Goal: Task Accomplishment & Management: Manage account settings

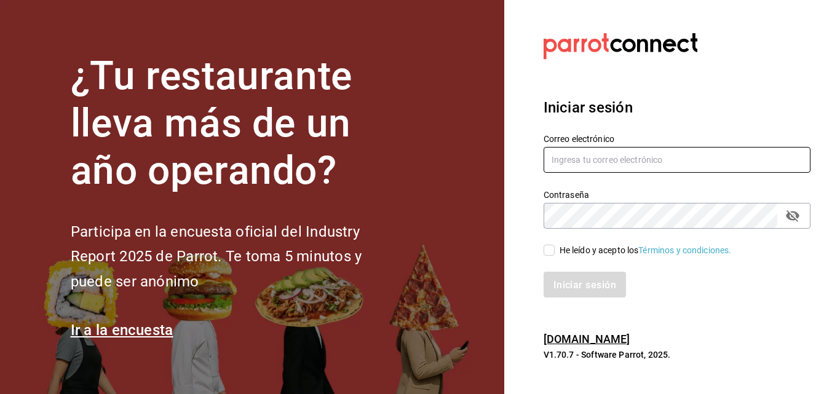
type input "[EMAIL_ADDRESS][PERSON_NAME][DOMAIN_NAME]"
click at [557, 247] on span "He leído y acepto los Términos y condiciones." at bounding box center [643, 250] width 177 height 13
click at [555, 247] on input "He leído y acepto los Términos y condiciones." at bounding box center [549, 250] width 11 height 11
checkbox input "true"
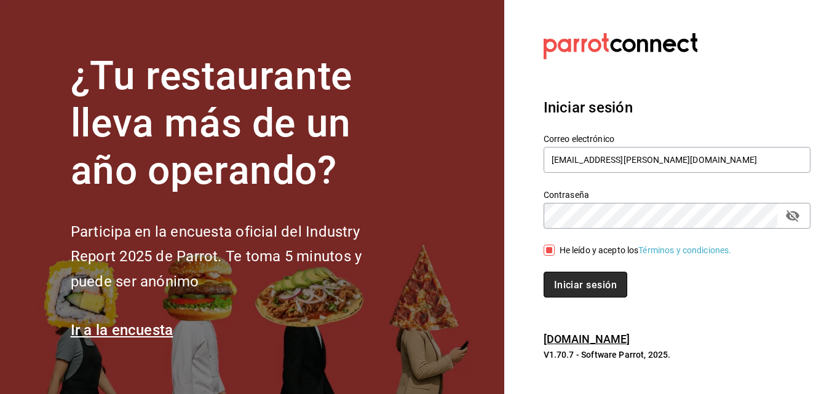
click at [576, 287] on font "Iniciar sesión" at bounding box center [585, 285] width 63 height 12
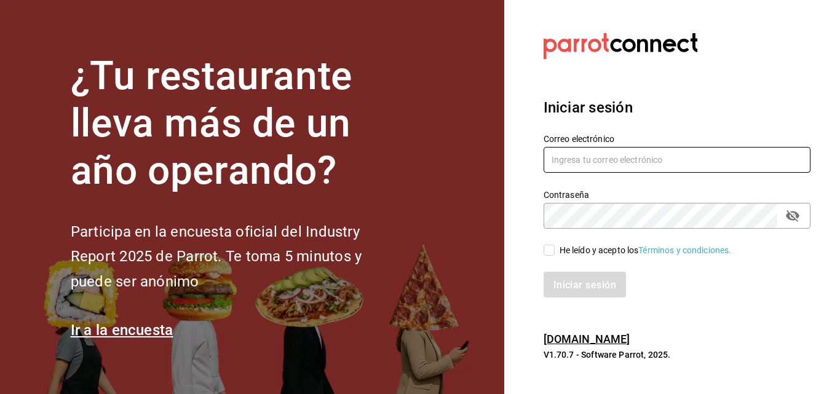
type input "[EMAIL_ADDRESS][PERSON_NAME][DOMAIN_NAME]"
click at [555, 250] on span "He leído y acepto los Términos y condiciones." at bounding box center [643, 250] width 177 height 13
click at [555, 250] on input "He leído y acepto los Términos y condiciones." at bounding box center [549, 250] width 11 height 11
checkbox input "true"
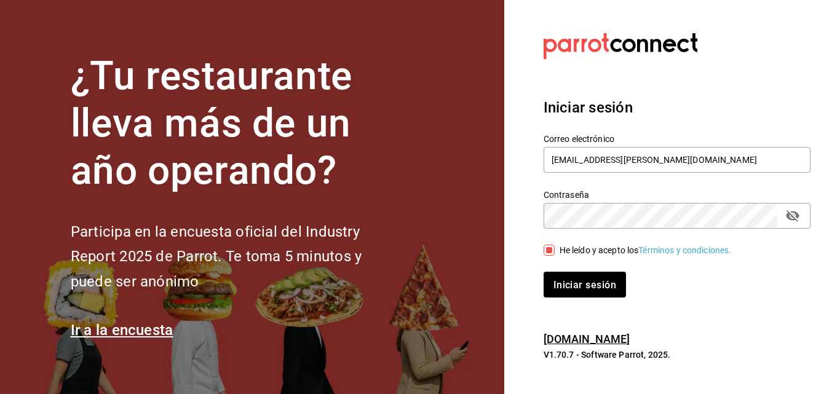
click at [560, 270] on div "Iniciar sesión" at bounding box center [670, 277] width 282 height 41
click at [558, 287] on font "Iniciar sesión" at bounding box center [585, 285] width 63 height 12
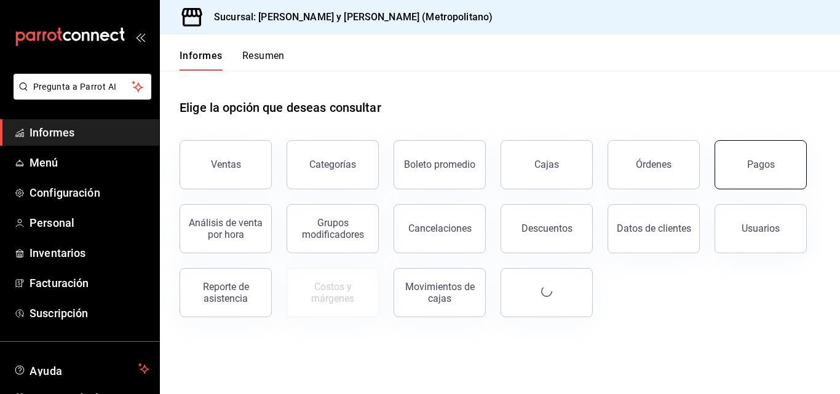
click at [737, 165] on button "Pagos" at bounding box center [761, 164] width 92 height 49
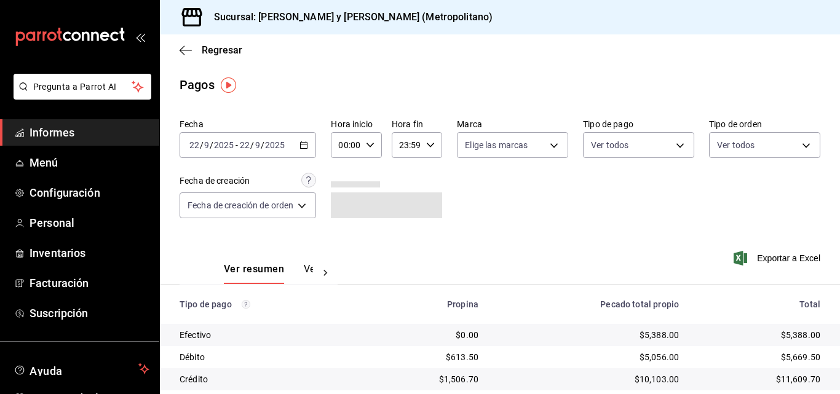
click at [293, 148] on div "[DATE] [DATE] - [DATE] [DATE]" at bounding box center [248, 145] width 137 height 26
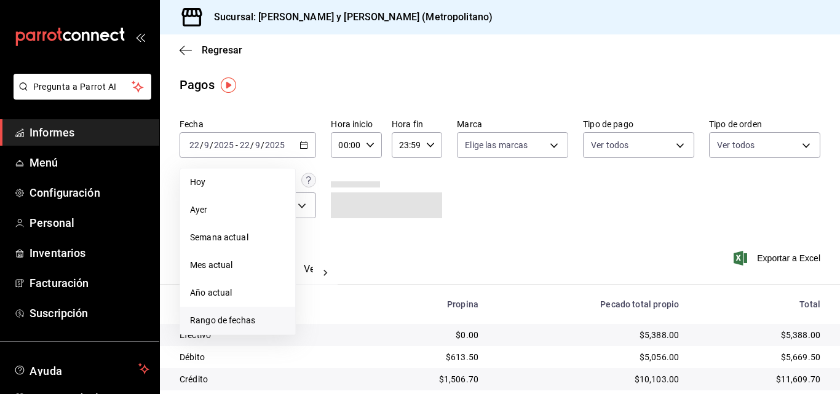
click at [242, 323] on font "Rango de fechas" at bounding box center [222, 320] width 65 height 10
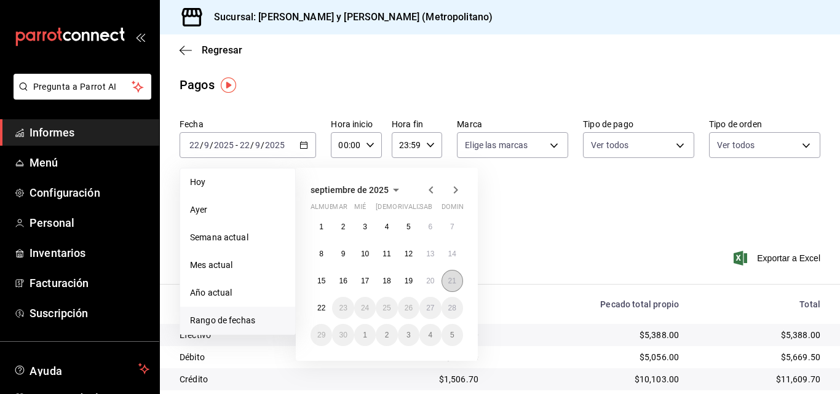
click at [448, 284] on font "21" at bounding box center [452, 281] width 8 height 9
click at [327, 310] on button "22" at bounding box center [322, 308] width 22 height 22
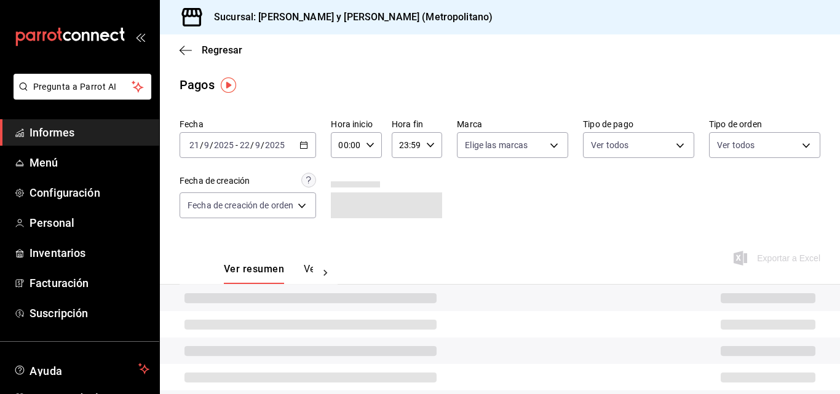
click at [369, 150] on div "00:00 Hora inicio" at bounding box center [356, 145] width 50 height 26
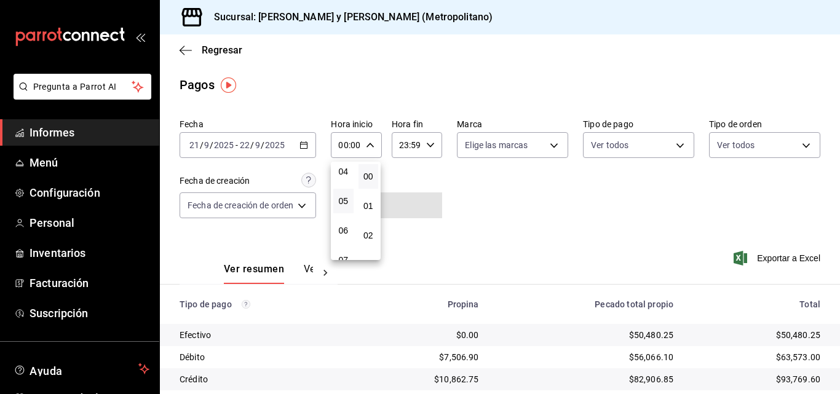
scroll to position [61, 0]
click at [349, 208] on button "03" at bounding box center [343, 203] width 20 height 25
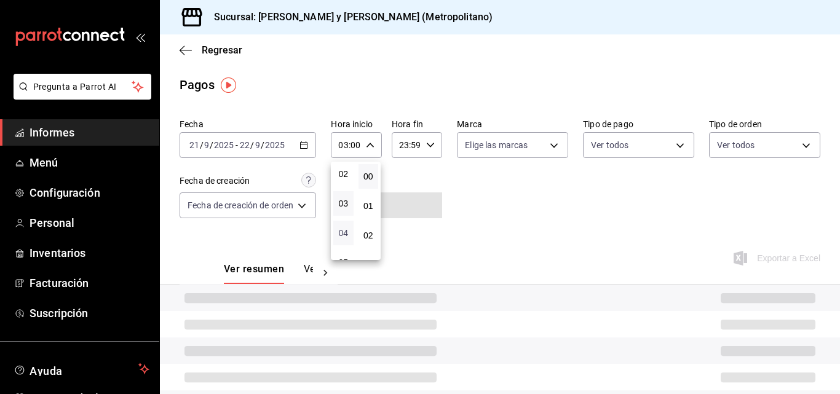
click at [342, 233] on font "04" at bounding box center [343, 233] width 10 height 10
type input "04:00"
click at [427, 143] on div at bounding box center [420, 197] width 840 height 394
click at [427, 148] on icon "button" at bounding box center [430, 145] width 9 height 9
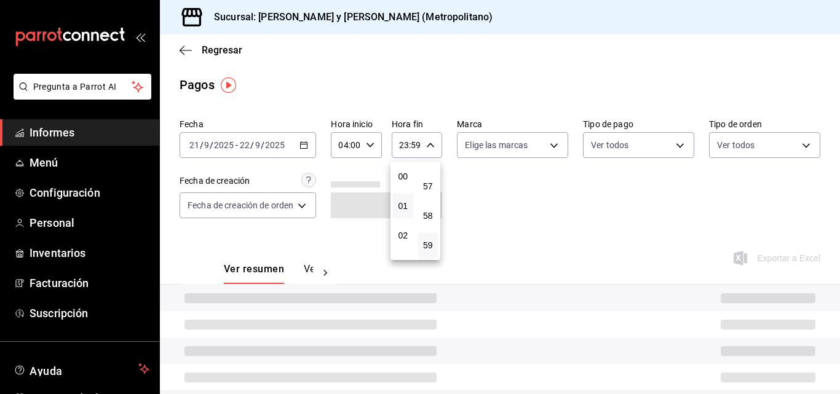
scroll to position [61, 0]
click at [406, 213] on button "03" at bounding box center [403, 203] width 20 height 25
type input "03:59"
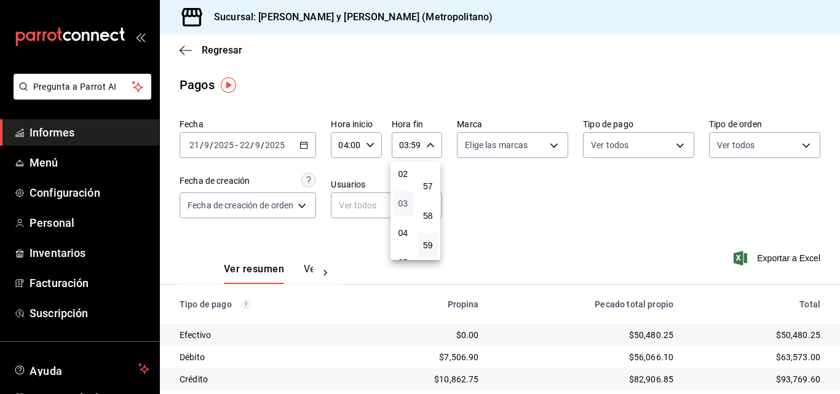
click at [405, 205] on font "03" at bounding box center [403, 204] width 10 height 10
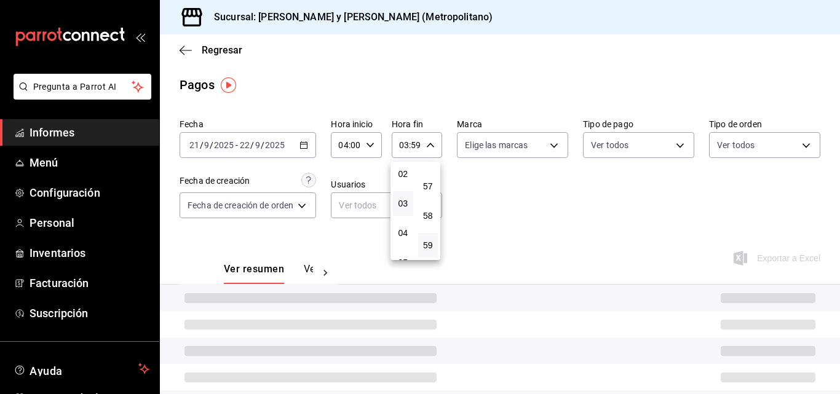
click at [560, 207] on div at bounding box center [420, 197] width 840 height 394
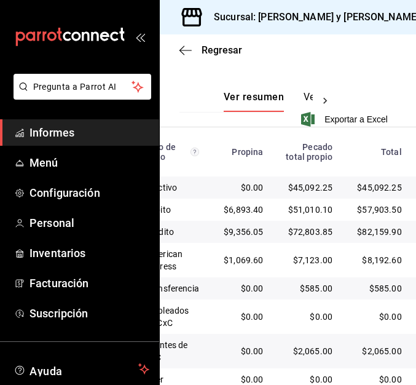
scroll to position [403, 0]
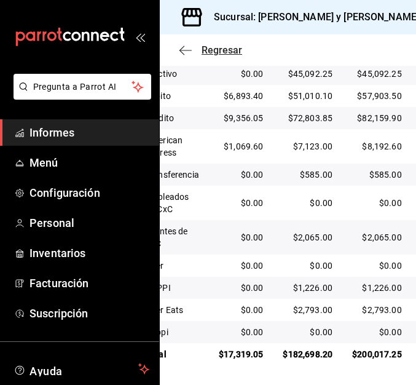
click at [181, 49] on icon "button" at bounding box center [186, 50] width 12 height 11
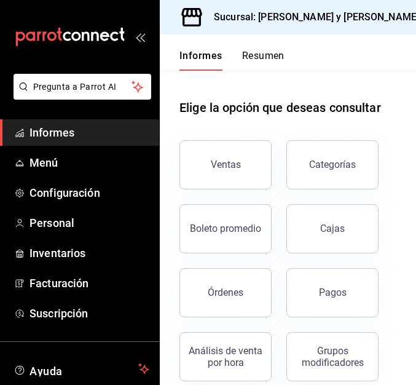
scroll to position [184, 0]
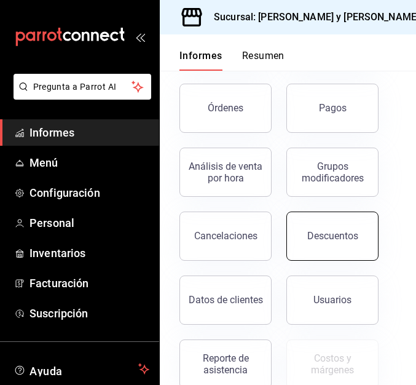
click at [359, 252] on button "Descuentos" at bounding box center [333, 236] width 92 height 49
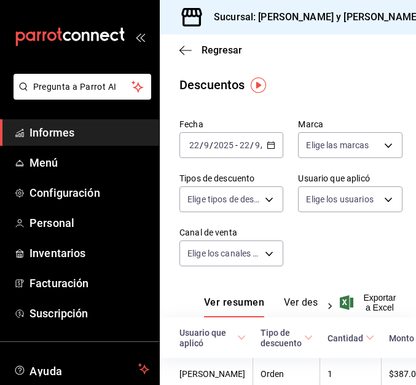
click at [269, 151] on div "[DATE] [DATE] - [DATE] [DATE]" at bounding box center [232, 145] width 104 height 26
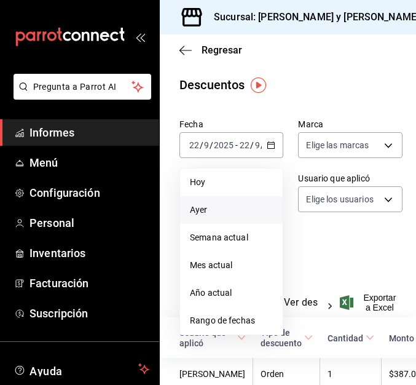
click at [251, 199] on li "Ayer" at bounding box center [231, 210] width 103 height 28
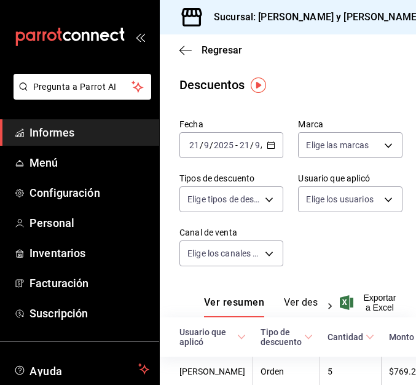
click at [341, 234] on div "Fecha [DATE] [DATE] - [DATE] [DATE] Marca Elige las marcas Tipos de descuento E…" at bounding box center [288, 197] width 217 height 167
